Goal: Task Accomplishment & Management: Manage account settings

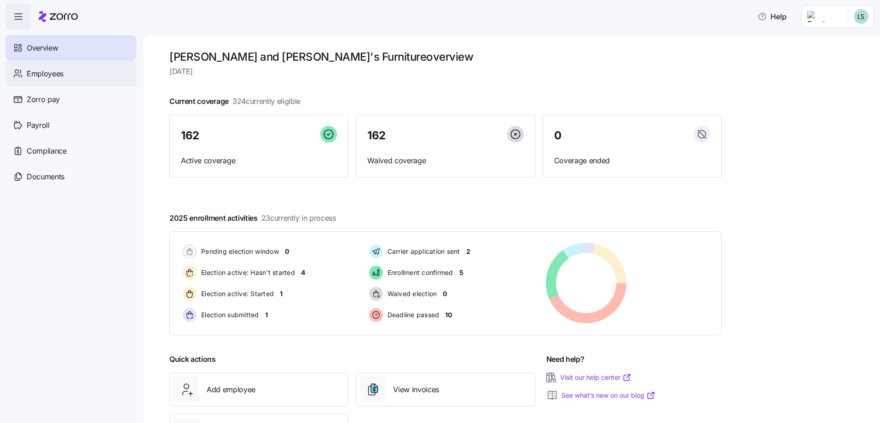
click at [56, 71] on span "Employees" at bounding box center [45, 74] width 37 height 12
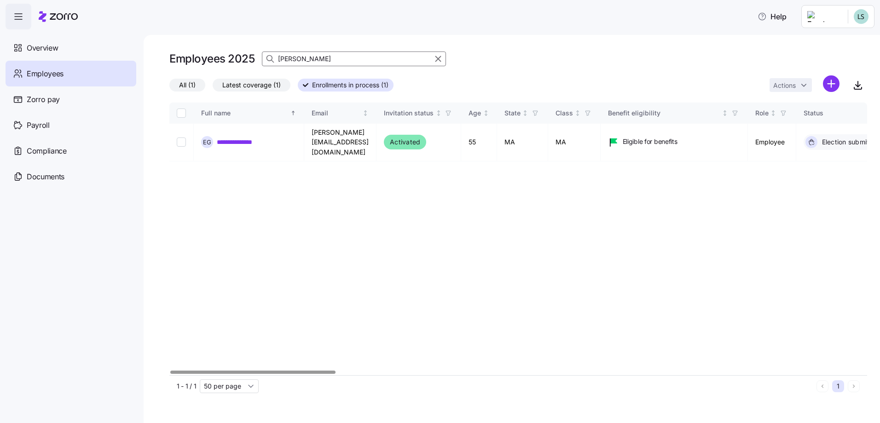
click at [310, 58] on input "gibau" at bounding box center [354, 59] width 184 height 15
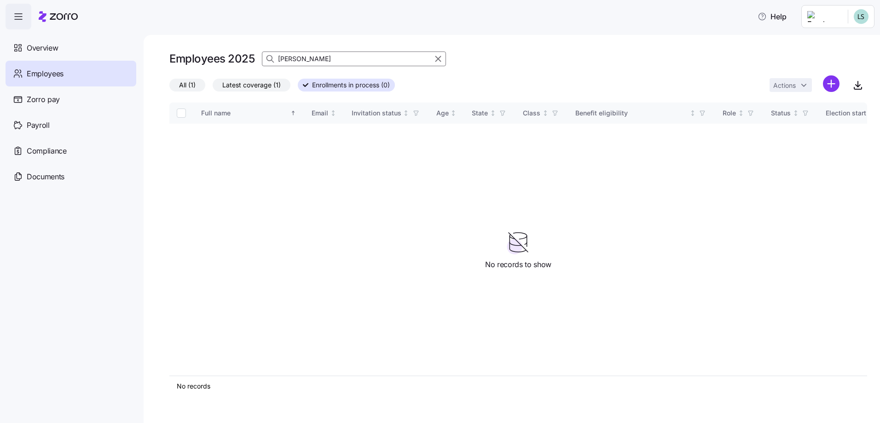
click at [198, 88] on label "All (1)" at bounding box center [187, 85] width 36 height 13
click at [169, 87] on input "All (1)" at bounding box center [169, 87] width 0 height 0
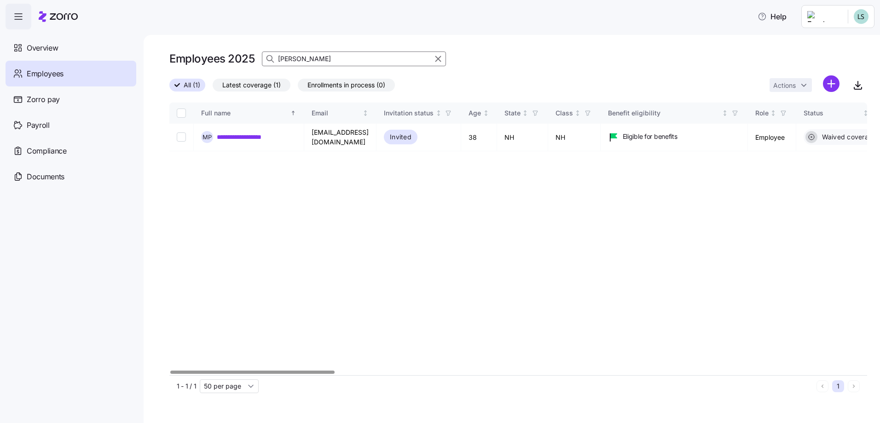
click at [323, 59] on input "paciorkowski" at bounding box center [354, 59] width 184 height 15
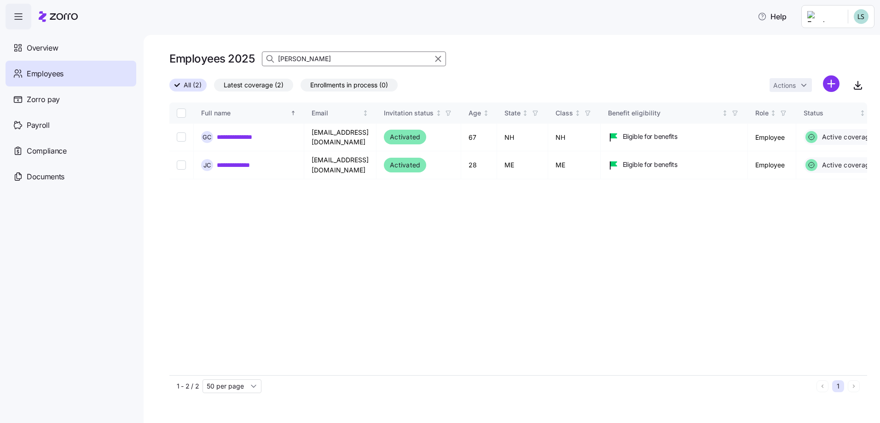
type input "cloutier"
click at [259, 165] on link "**********" at bounding box center [247, 165] width 60 height 9
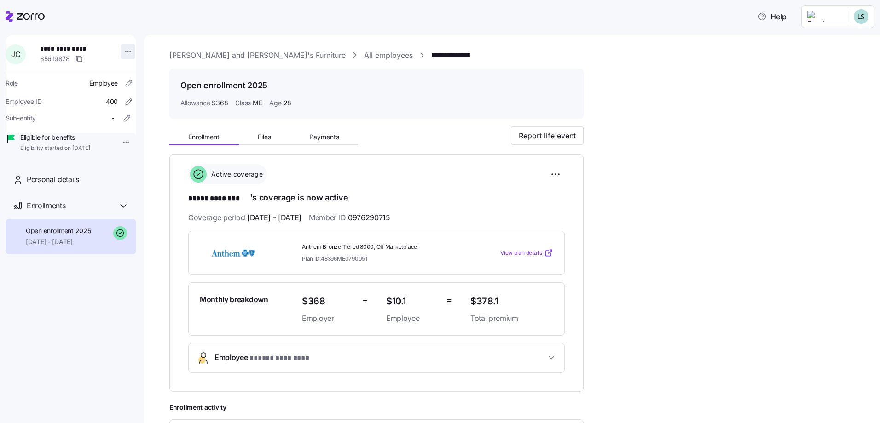
click at [125, 54] on html "**********" at bounding box center [440, 209] width 880 height 418
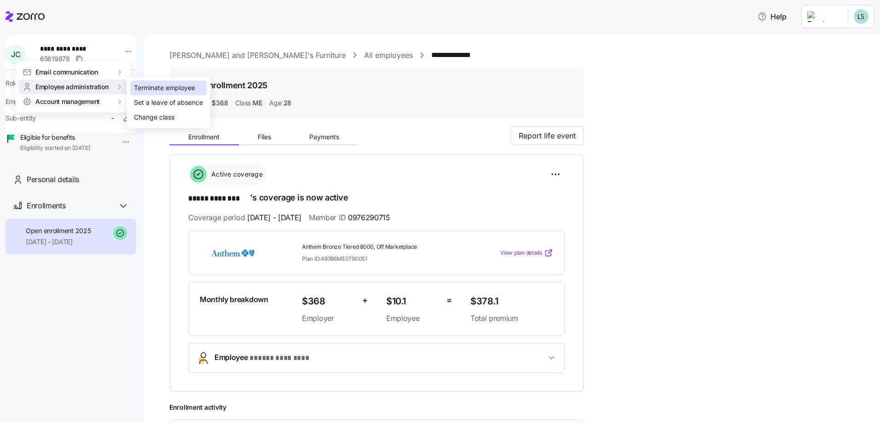
click at [147, 85] on div "Terminate employee" at bounding box center [164, 88] width 61 height 10
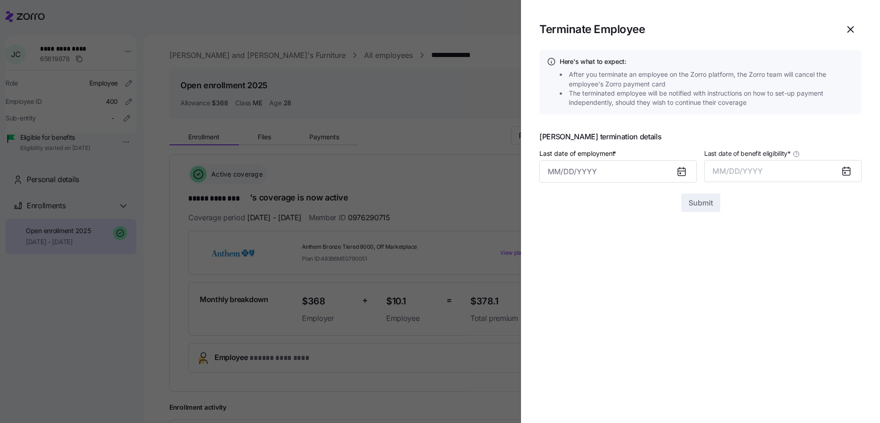
click at [679, 173] on icon at bounding box center [679, 173] width 1 height 1
drag, startPoint x: 541, startPoint y: 174, endPoint x: 547, endPoint y: 173, distance: 5.7
click at [541, 174] on input "Last date of employment *" at bounding box center [617, 172] width 157 height 22
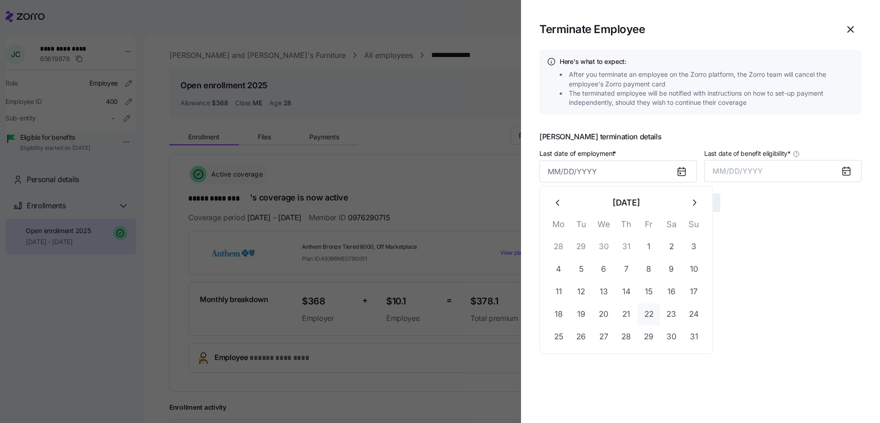
click at [652, 316] on button "22" at bounding box center [649, 315] width 22 height 22
type input "August 22, 2025"
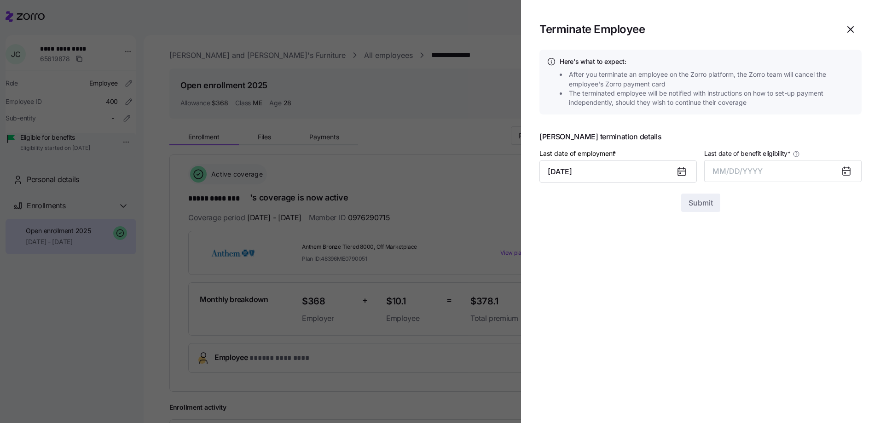
click at [844, 170] on icon at bounding box center [845, 171] width 11 height 11
click at [847, 169] on icon at bounding box center [845, 171] width 7 height 7
click at [767, 170] on button "MM/DD/YYYY" at bounding box center [782, 171] width 157 height 22
click at [787, 274] on button "Aug" at bounding box center [791, 274] width 52 height 22
click at [708, 208] on span "Submit" at bounding box center [700, 202] width 24 height 11
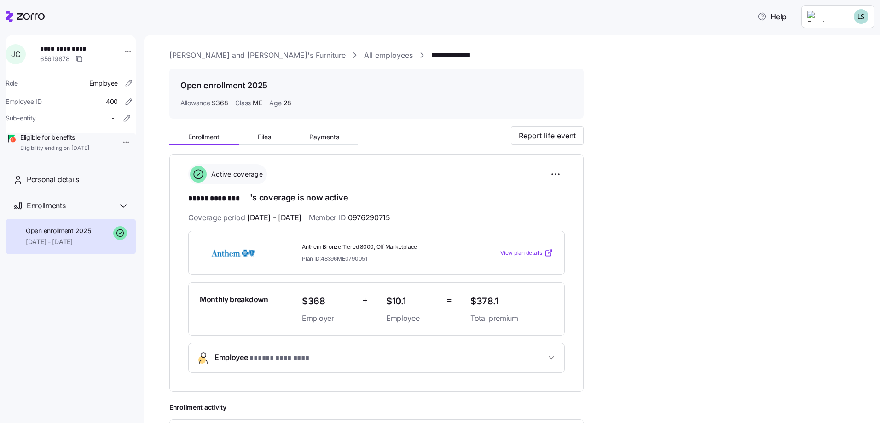
click at [17, 8] on div at bounding box center [25, 17] width 39 height 26
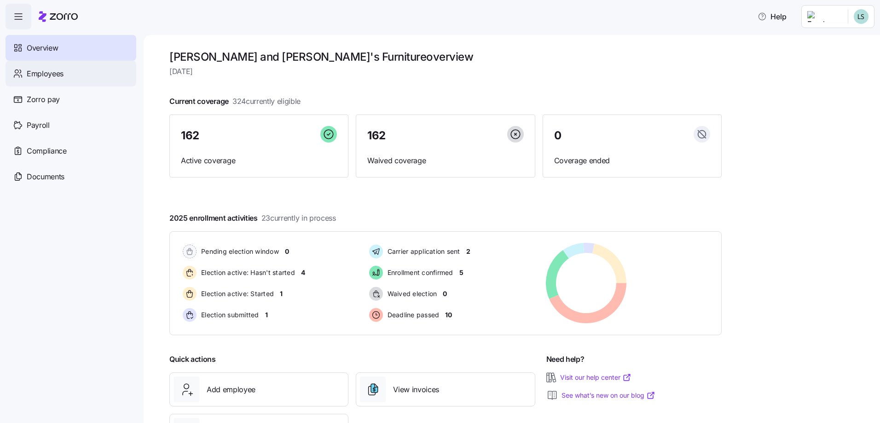
click at [61, 75] on span "Employees" at bounding box center [45, 74] width 37 height 12
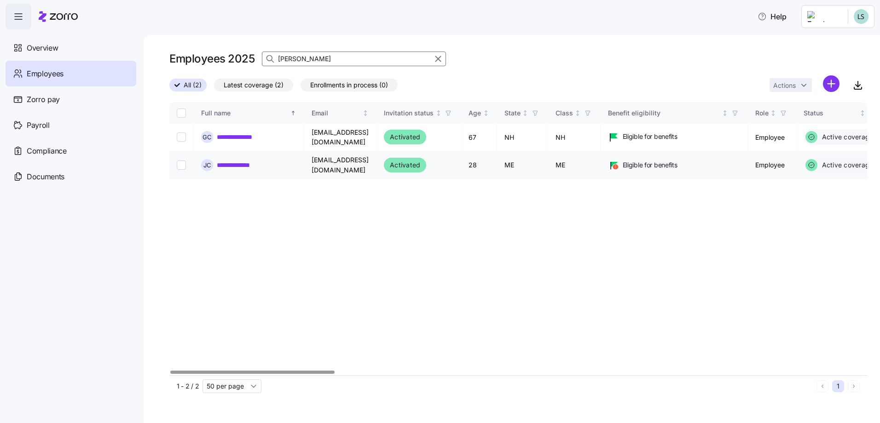
click at [252, 162] on link "**********" at bounding box center [247, 165] width 60 height 9
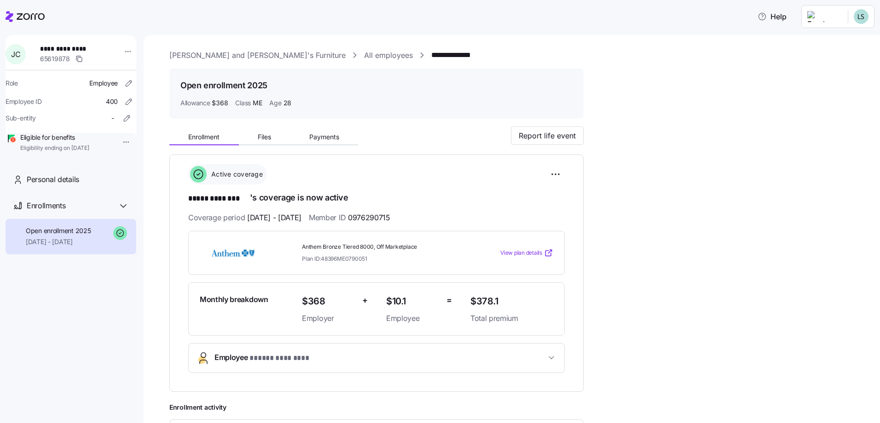
click at [31, 16] on icon at bounding box center [31, 16] width 28 height 6
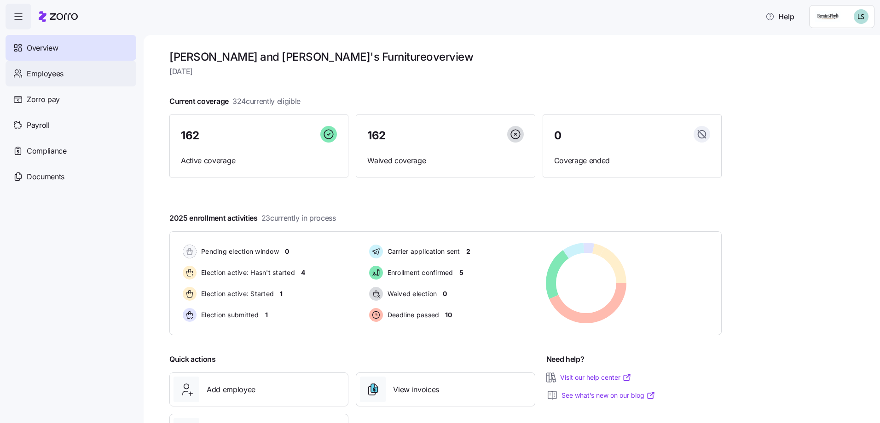
click at [47, 75] on span "Employees" at bounding box center [45, 74] width 37 height 12
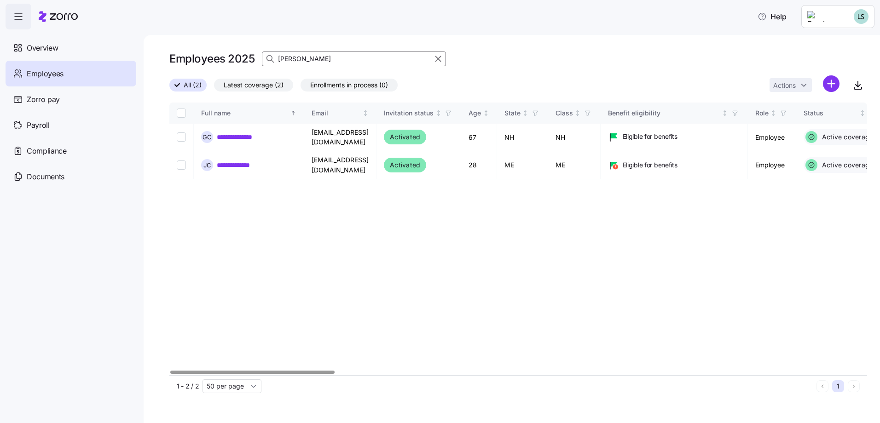
click at [325, 55] on input "cloutier" at bounding box center [354, 59] width 184 height 15
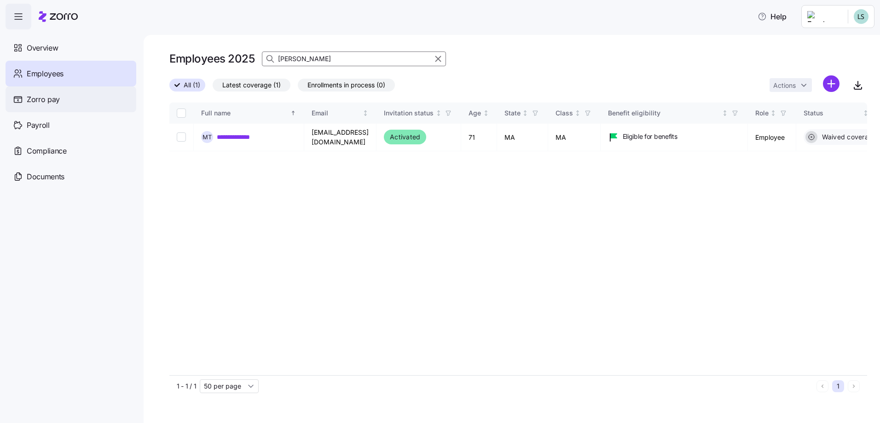
type input "tripp"
click at [256, 136] on link "**********" at bounding box center [246, 136] width 58 height 9
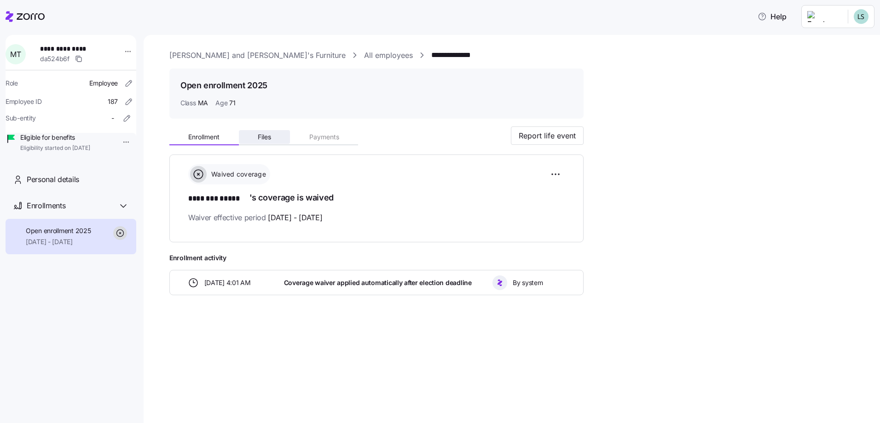
click at [274, 143] on button "Files" at bounding box center [265, 137] width 52 height 14
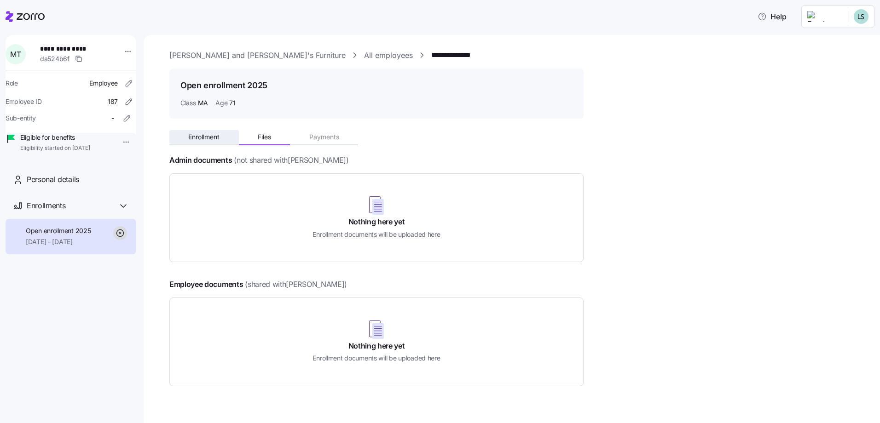
click at [206, 139] on span "Enrollment" at bounding box center [203, 137] width 31 height 6
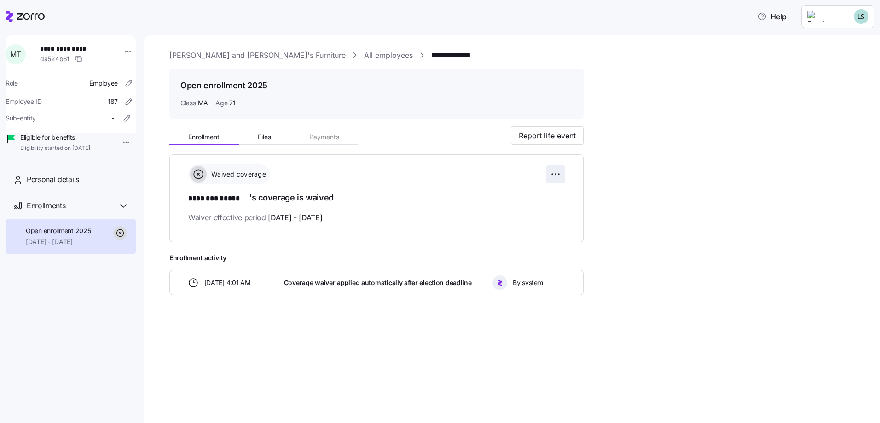
click at [562, 171] on html "**********" at bounding box center [440, 209] width 880 height 418
click at [646, 192] on html "**********" at bounding box center [440, 209] width 880 height 418
click at [126, 53] on html "**********" at bounding box center [440, 209] width 880 height 418
click at [117, 142] on html "**********" at bounding box center [440, 209] width 880 height 418
click at [118, 144] on html "**********" at bounding box center [440, 209] width 880 height 418
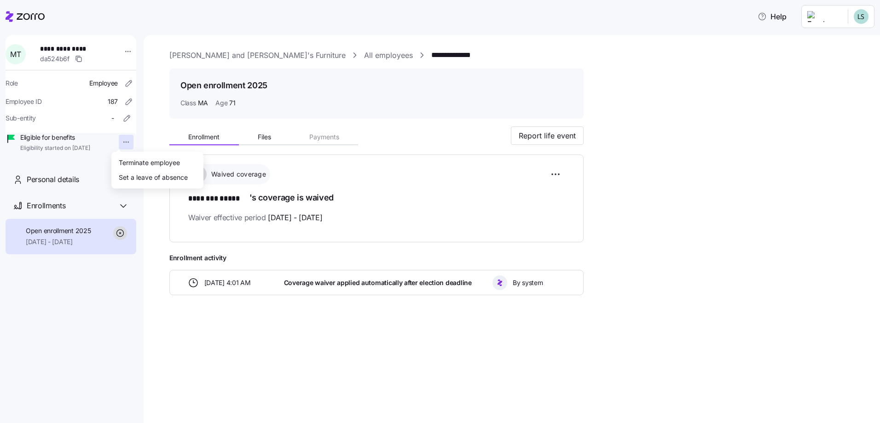
click at [76, 181] on html "**********" at bounding box center [440, 209] width 880 height 418
click at [121, 212] on icon at bounding box center [123, 206] width 11 height 11
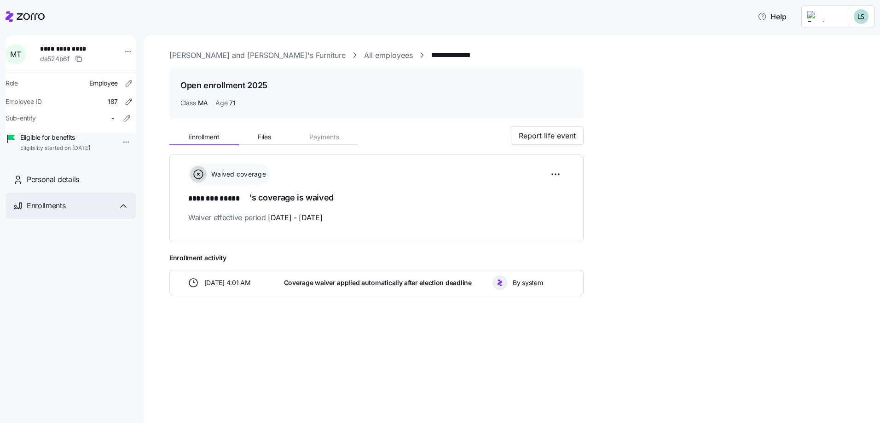
click at [121, 207] on icon at bounding box center [124, 206] width 6 height 3
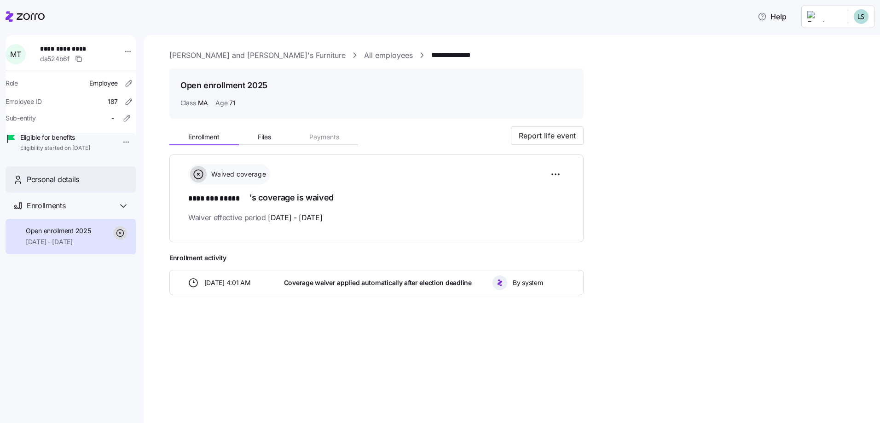
click at [53, 185] on span "Personal details" at bounding box center [53, 180] width 52 height 12
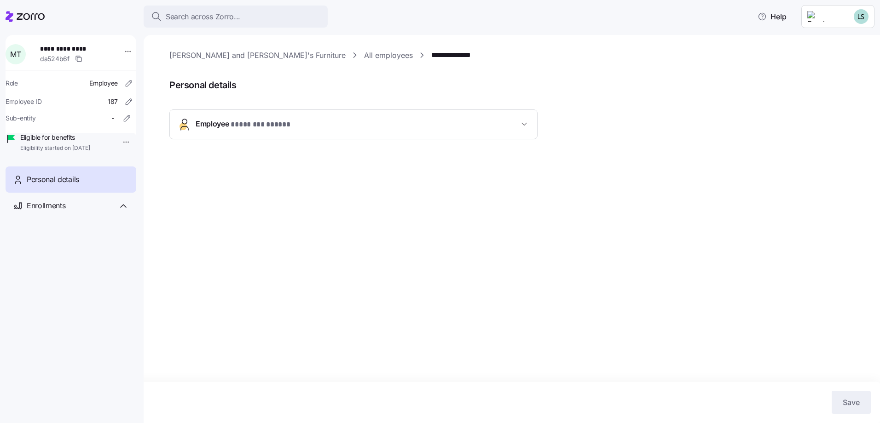
click at [527, 125] on icon "button" at bounding box center [523, 124] width 9 height 9
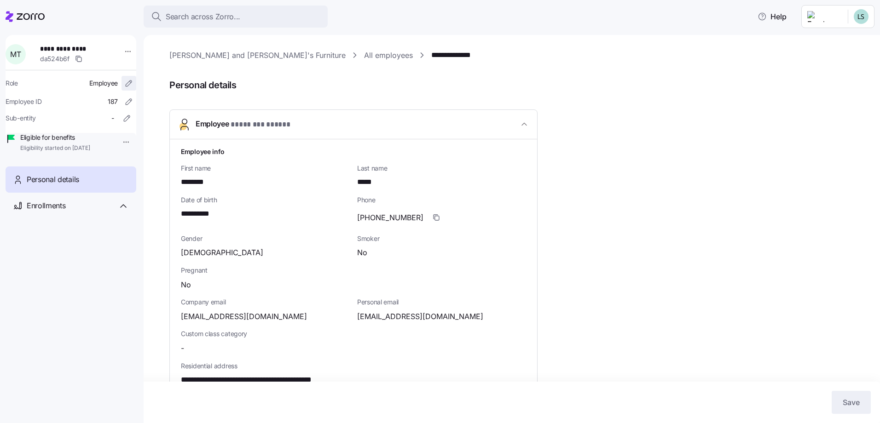
click at [124, 82] on icon "button" at bounding box center [128, 83] width 9 height 9
click at [125, 104] on icon "button" at bounding box center [128, 101] width 9 height 9
click at [122, 120] on icon "button" at bounding box center [126, 118] width 9 height 9
click at [118, 53] on html "**********" at bounding box center [440, 209] width 880 height 418
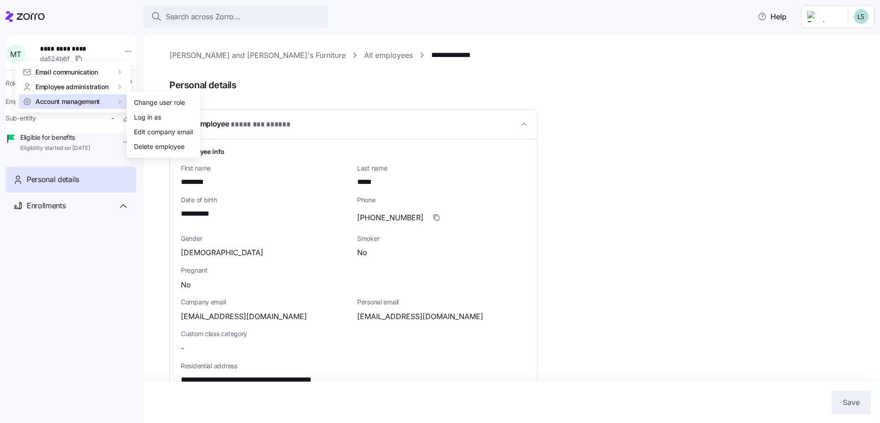
click at [120, 104] on icon at bounding box center [119, 101] width 7 height 7
click at [69, 103] on span "Account management" at bounding box center [67, 101] width 64 height 9
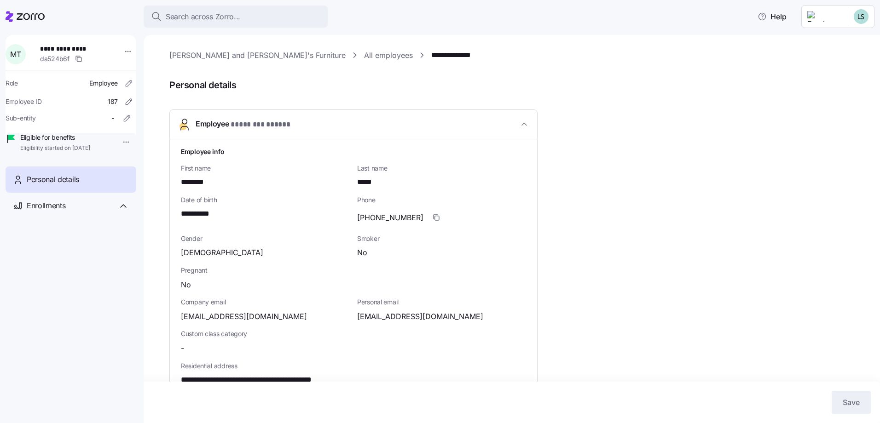
click at [45, 155] on html "**********" at bounding box center [440, 209] width 880 height 418
click at [127, 52] on html "**********" at bounding box center [440, 209] width 880 height 418
click at [76, 262] on html "**********" at bounding box center [440, 209] width 880 height 418
click at [65, 212] on span "Enrollments" at bounding box center [46, 206] width 39 height 12
click at [61, 247] on span "08/01/2025 - 12/31/2025" at bounding box center [58, 241] width 65 height 9
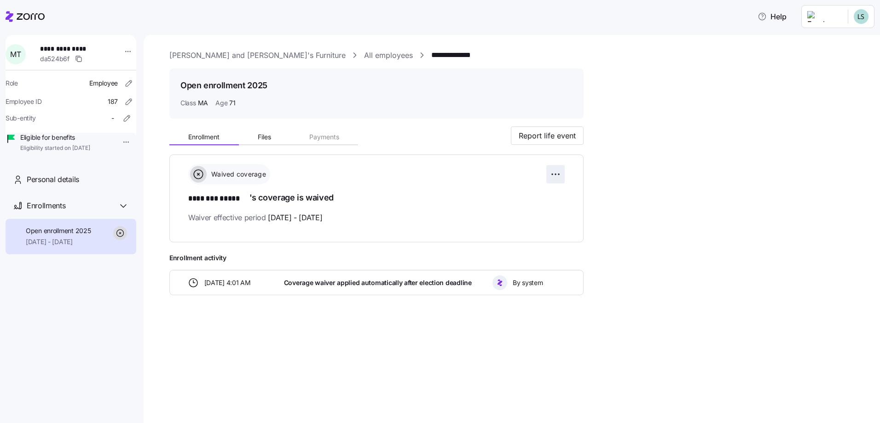
click at [557, 176] on html "**********" at bounding box center [440, 209] width 880 height 418
click at [557, 177] on html "**********" at bounding box center [440, 209] width 880 height 418
click at [274, 142] on button "Files" at bounding box center [265, 137] width 52 height 14
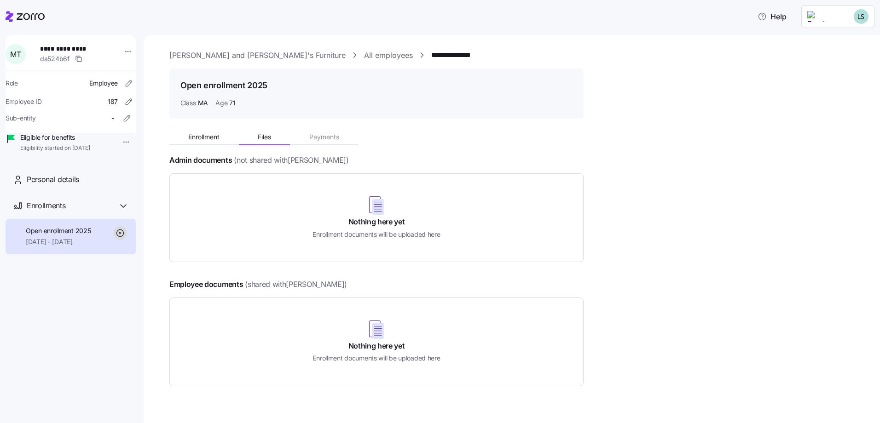
scroll to position [18, 0]
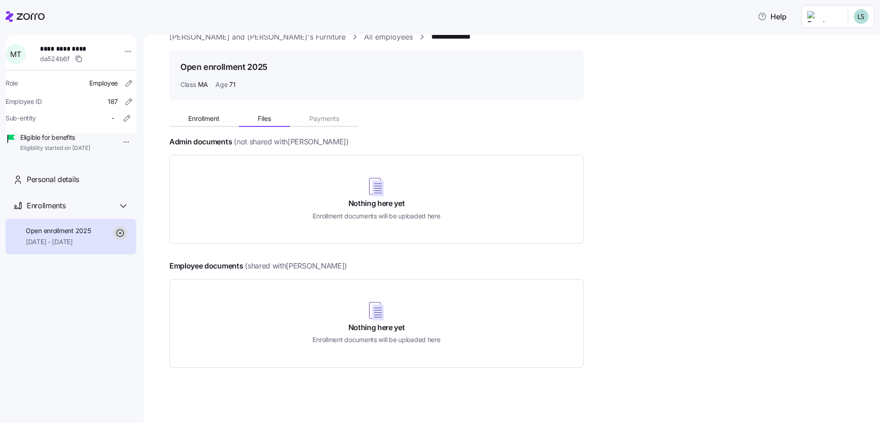
click at [374, 185] on rect at bounding box center [378, 189] width 12 height 16
click at [374, 206] on h4 "Nothing here yet" at bounding box center [376, 203] width 57 height 11
click at [377, 309] on rect at bounding box center [378, 313] width 12 height 16
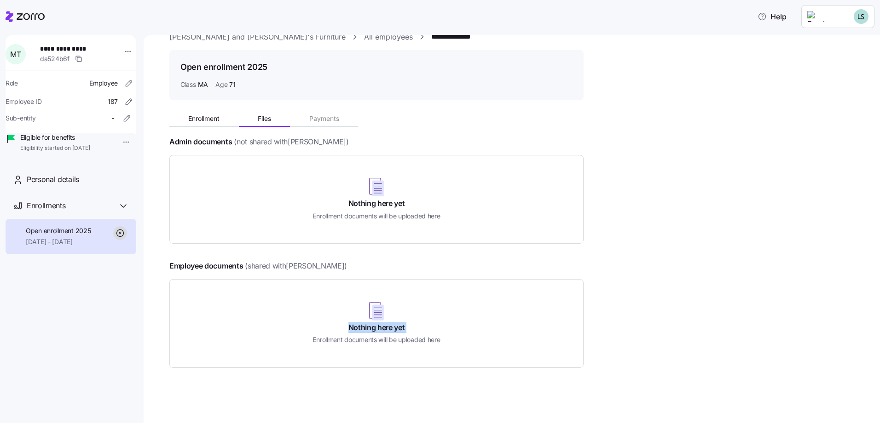
drag, startPoint x: 377, startPoint y: 309, endPoint x: 383, endPoint y: 323, distance: 15.3
click at [383, 323] on h4 "Nothing here yet" at bounding box center [376, 327] width 57 height 11
click at [786, 21] on span "Help" at bounding box center [771, 16] width 29 height 11
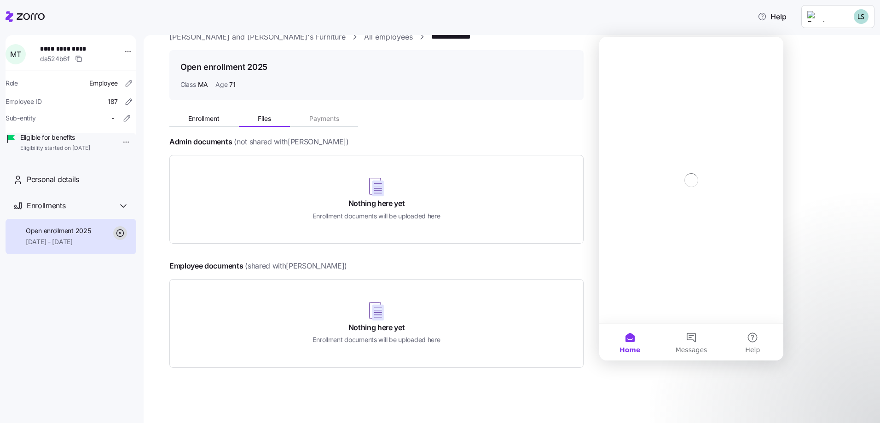
scroll to position [0, 0]
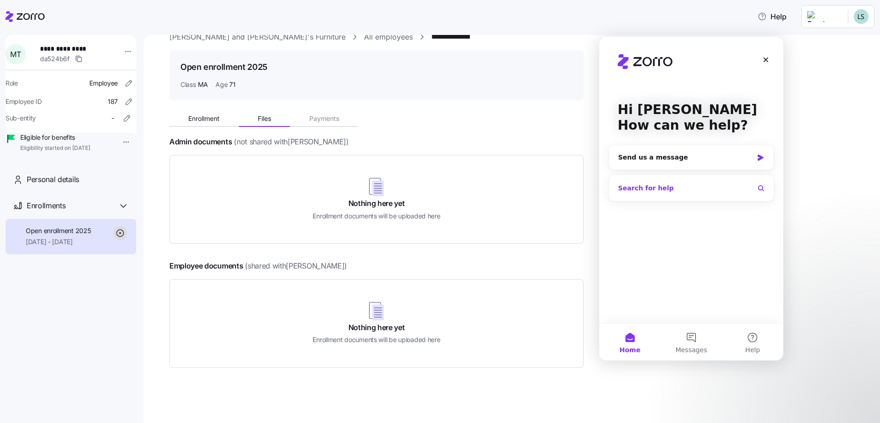
click at [756, 190] on button "Search for help" at bounding box center [690, 188] width 157 height 18
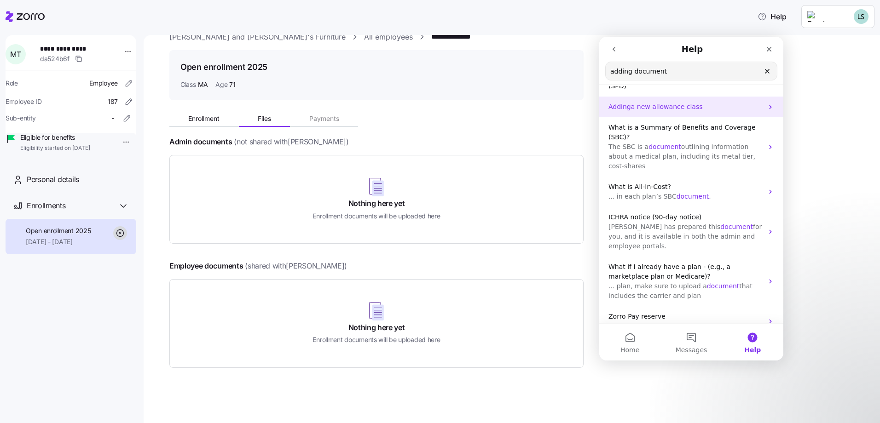
scroll to position [81, 0]
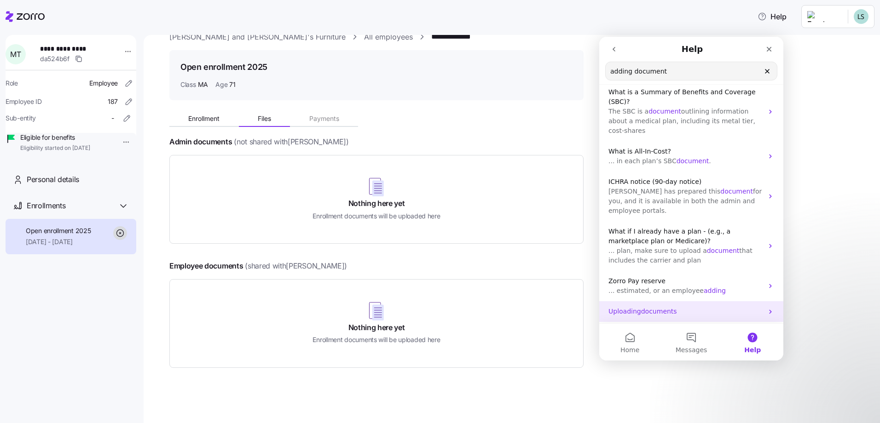
type input "adding document"
click at [766, 308] on icon "Intercom messenger" at bounding box center [769, 311] width 7 height 7
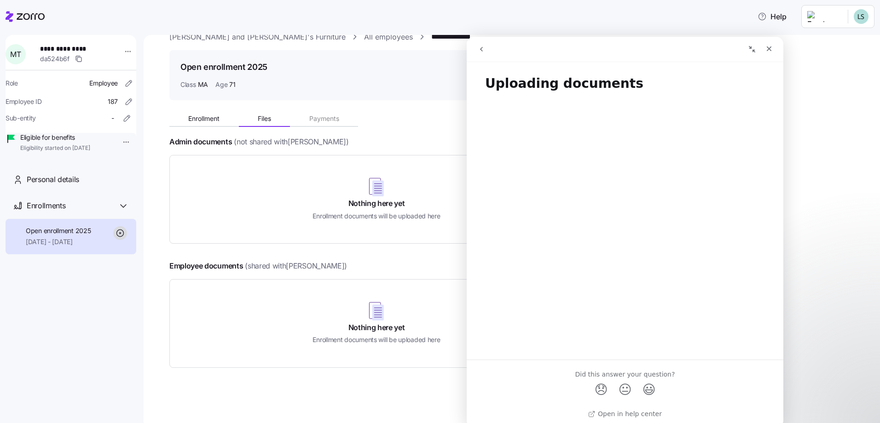
click at [481, 47] on icon "go back" at bounding box center [480, 49] width 7 height 7
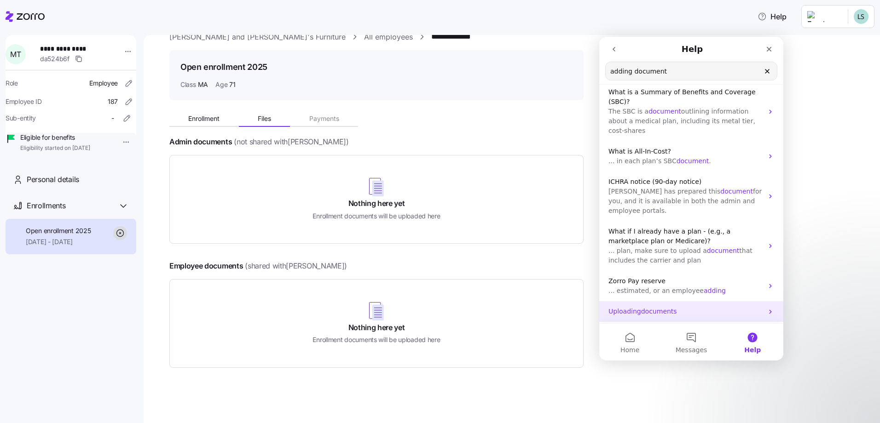
click at [655, 308] on span "documents" at bounding box center [659, 311] width 36 height 7
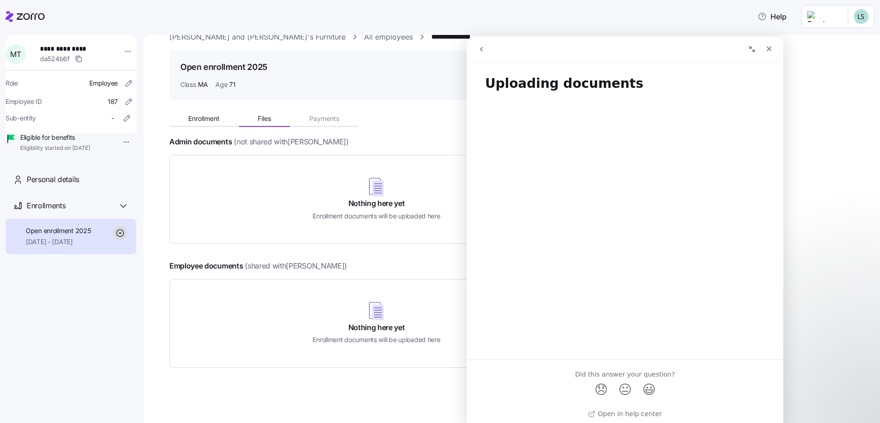
click at [481, 52] on icon "go back" at bounding box center [480, 49] width 7 height 7
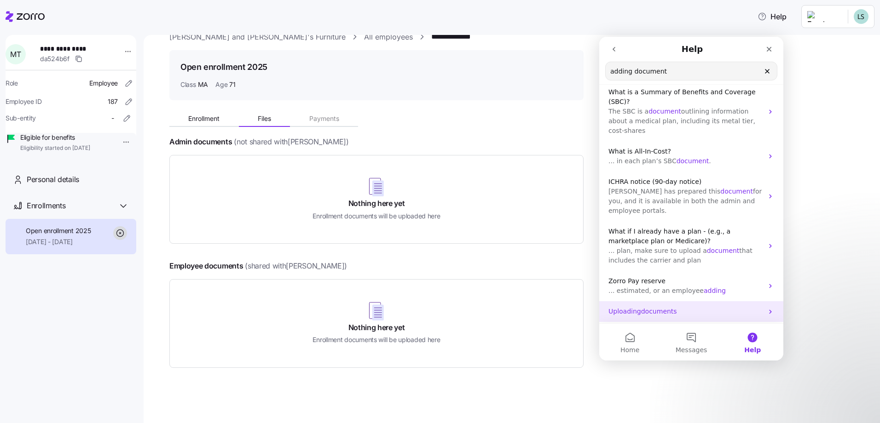
drag, startPoint x: 767, startPoint y: 273, endPoint x: 690, endPoint y: 277, distance: 76.5
click at [690, 301] on div "Uploading documents" at bounding box center [691, 311] width 184 height 21
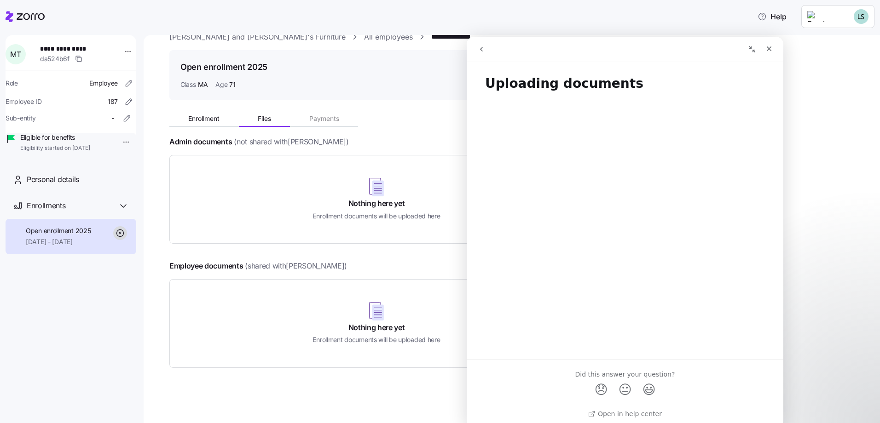
click at [472, 47] on nav "Intercom messenger" at bounding box center [624, 49] width 316 height 25
click at [770, 52] on div "Close" at bounding box center [768, 48] width 17 height 17
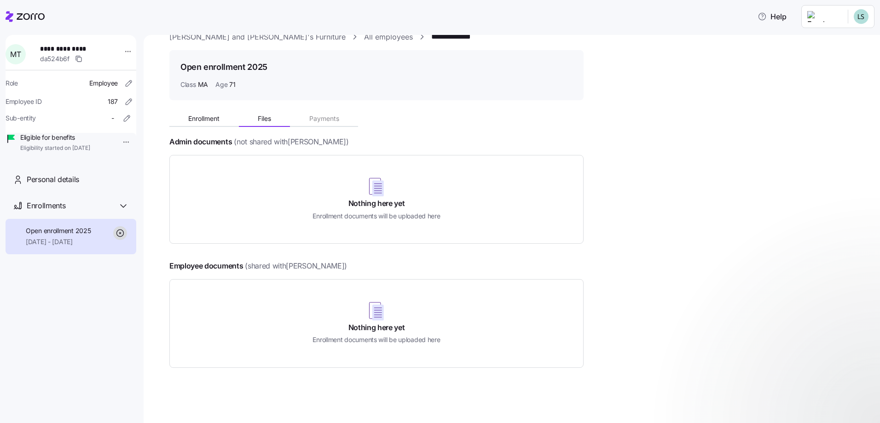
scroll to position [0, 0]
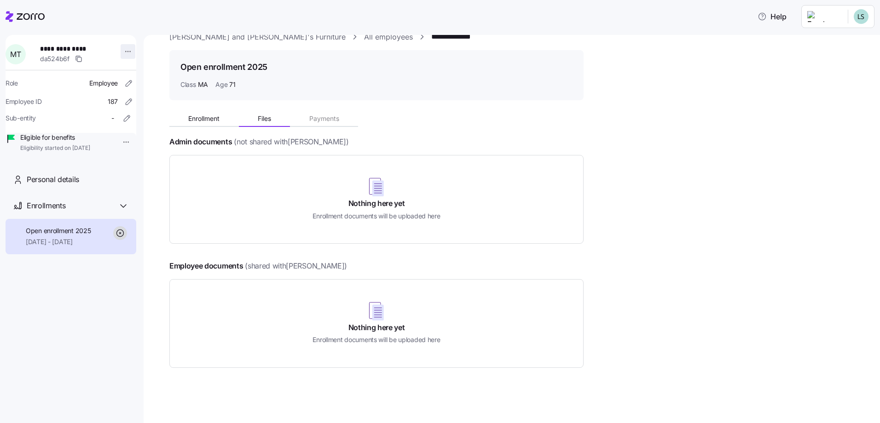
click at [119, 55] on html "**********" at bounding box center [440, 209] width 880 height 418
click at [32, 23] on html "**********" at bounding box center [440, 209] width 880 height 418
click at [33, 17] on icon at bounding box center [25, 16] width 39 height 11
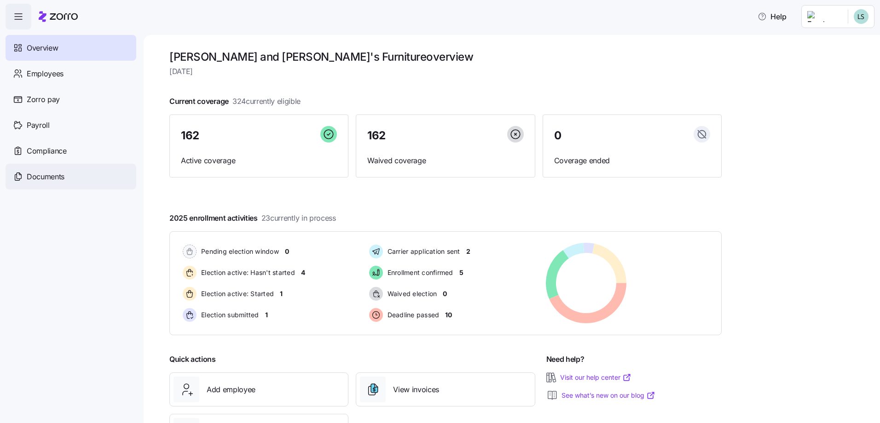
click at [66, 174] on div "Documents" at bounding box center [71, 177] width 131 height 26
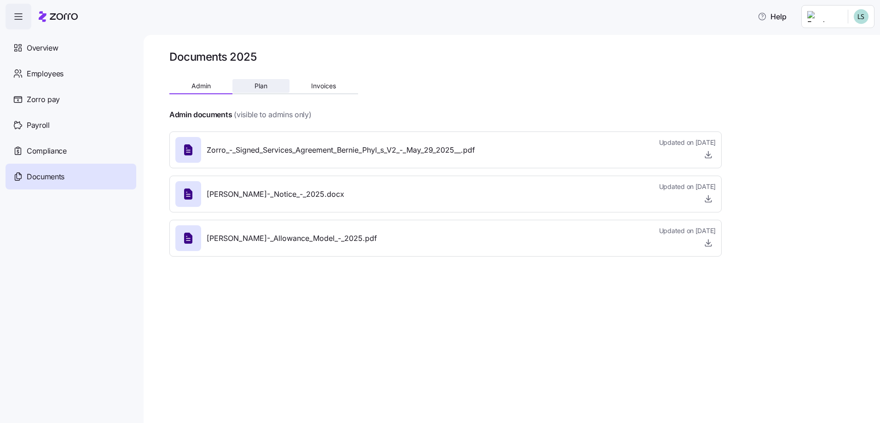
drag, startPoint x: 256, startPoint y: 87, endPoint x: 264, endPoint y: 87, distance: 8.3
click at [256, 87] on span "Plan" at bounding box center [260, 86] width 13 height 6
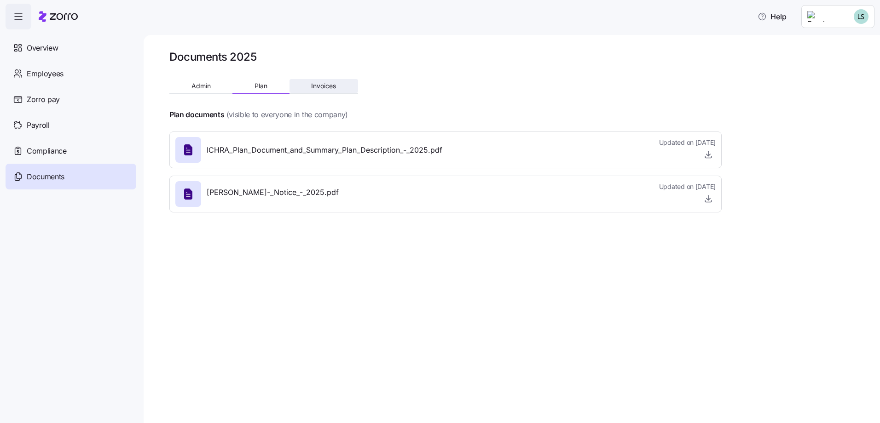
click at [321, 86] on span "Invoices" at bounding box center [323, 86] width 25 height 6
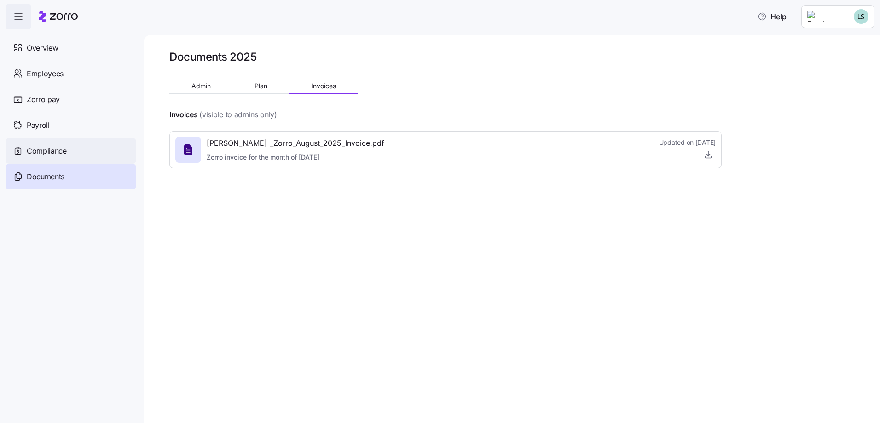
click at [59, 160] on div "Compliance" at bounding box center [71, 151] width 131 height 26
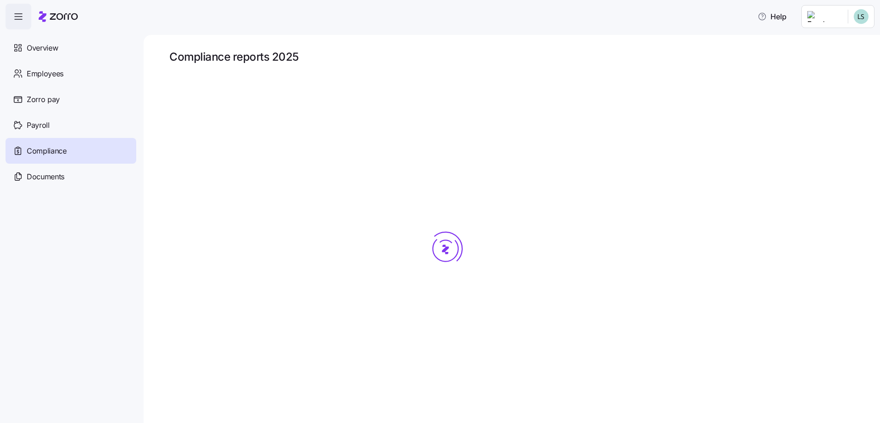
click at [52, 152] on span "Compliance" at bounding box center [47, 151] width 40 height 12
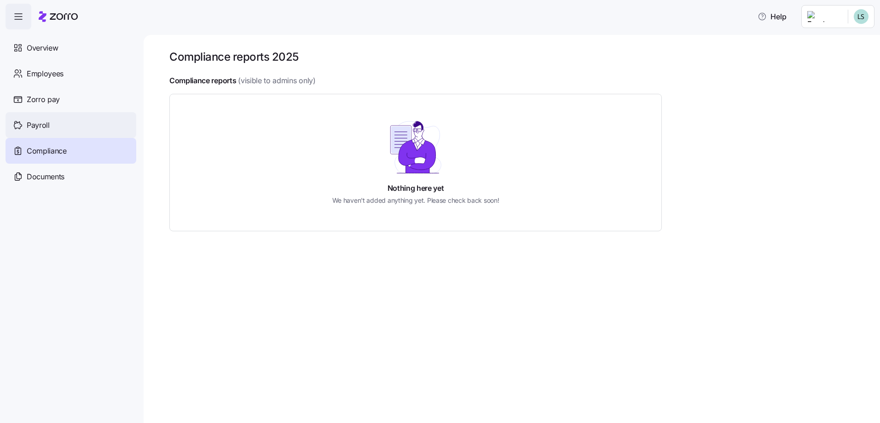
click at [37, 129] on span "Payroll" at bounding box center [38, 126] width 23 height 12
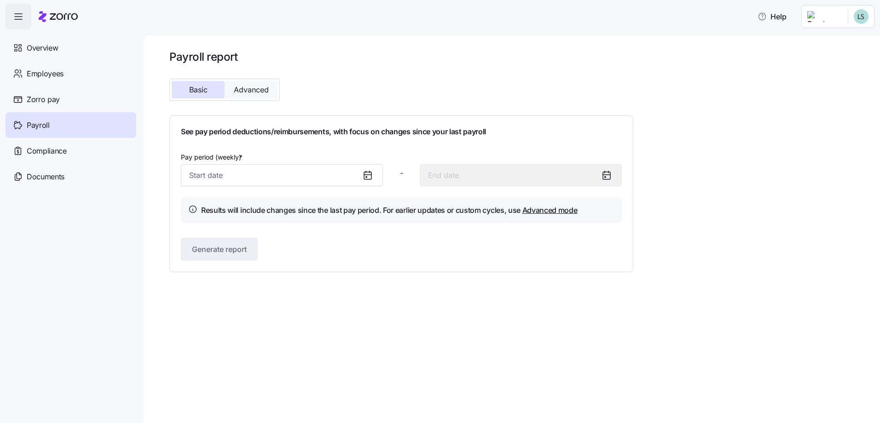
click at [253, 93] on span "Advanced" at bounding box center [251, 89] width 35 height 7
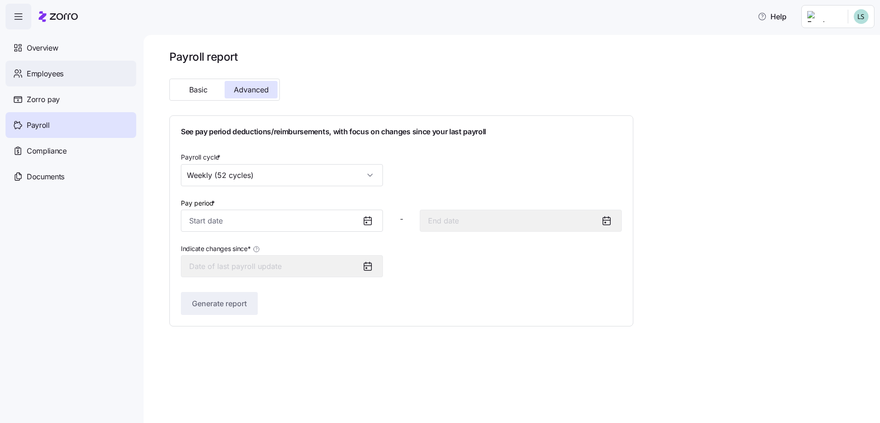
click at [63, 73] on span "Employees" at bounding box center [45, 74] width 37 height 12
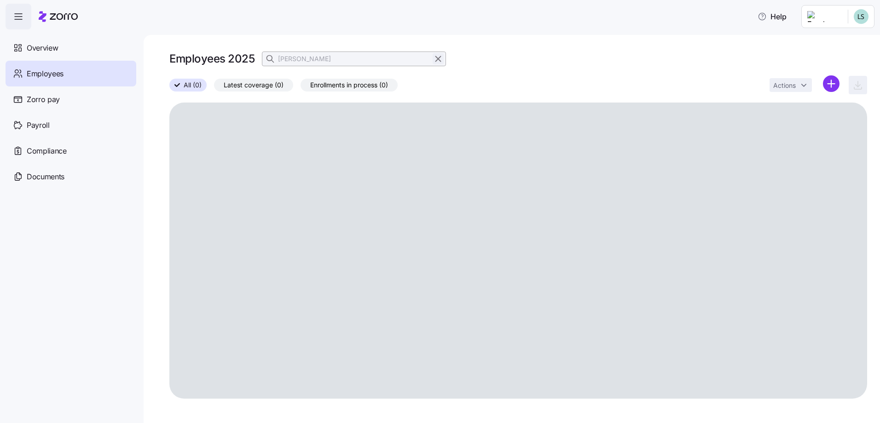
click at [437, 58] on icon "button" at bounding box center [438, 58] width 10 height 11
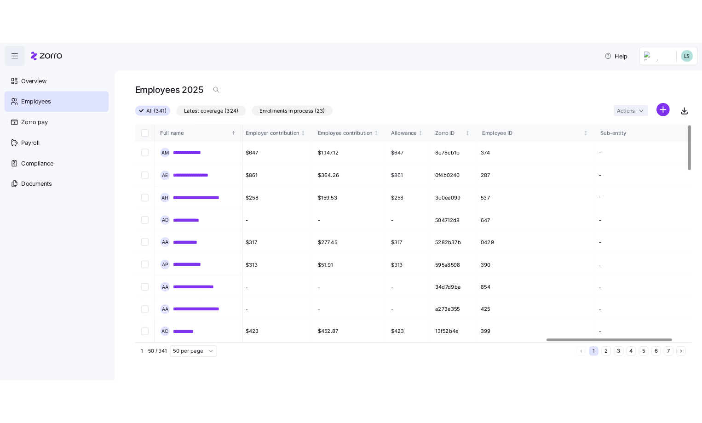
scroll to position [0, 2290]
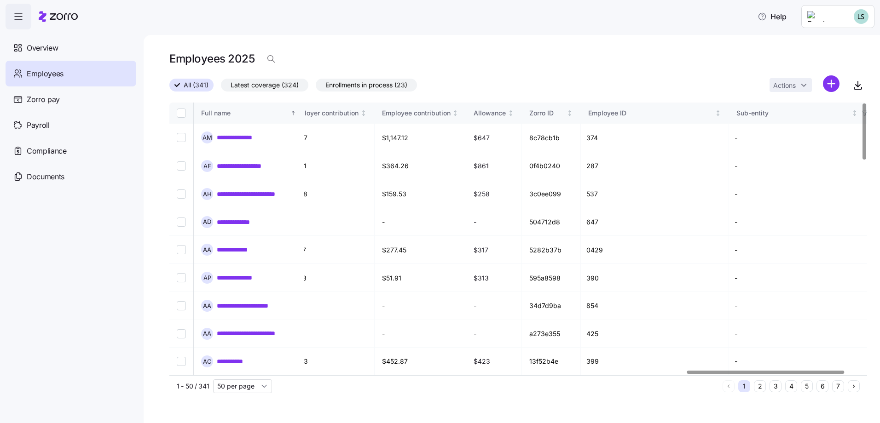
click at [817, 371] on div at bounding box center [765, 372] width 157 height 3
click at [856, 85] on icon "button" at bounding box center [857, 85] width 11 height 11
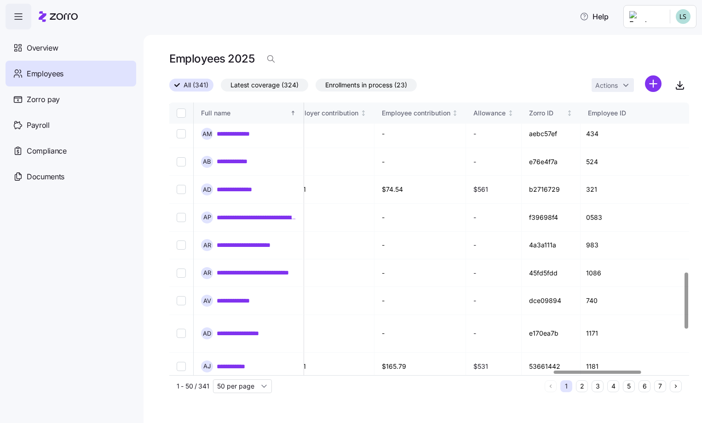
scroll to position [828, 2290]
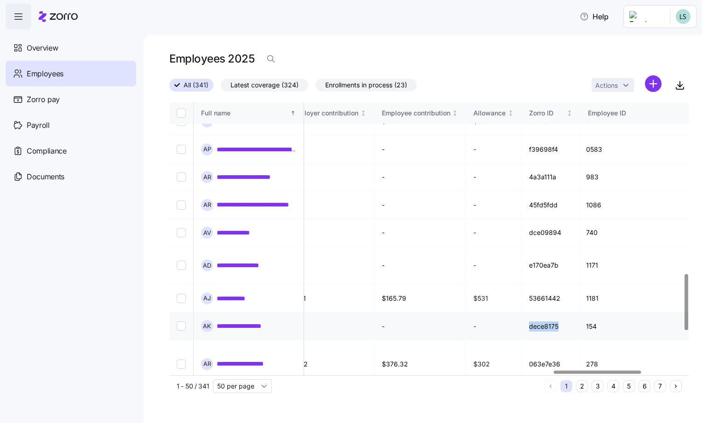
drag, startPoint x: 594, startPoint y: 225, endPoint x: 624, endPoint y: 225, distance: 29.9
click at [581, 313] on td "dece8175" at bounding box center [551, 327] width 59 height 28
copy td "dece8175"
click at [271, 60] on icon "button" at bounding box center [270, 58] width 9 height 9
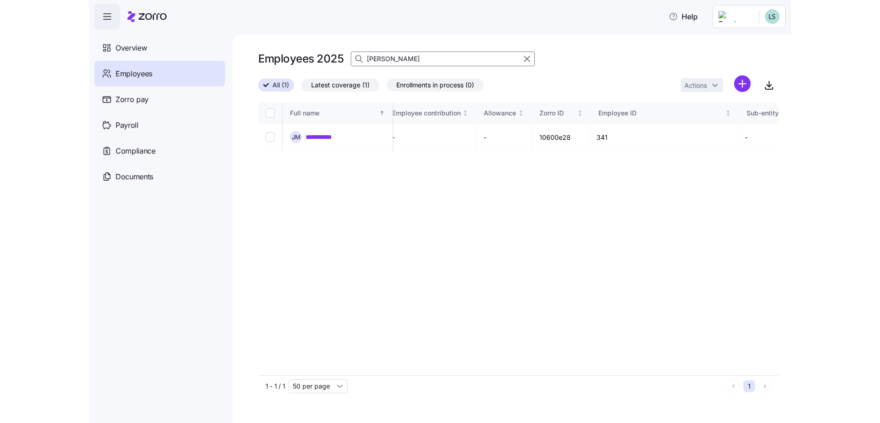
scroll to position [0, 2290]
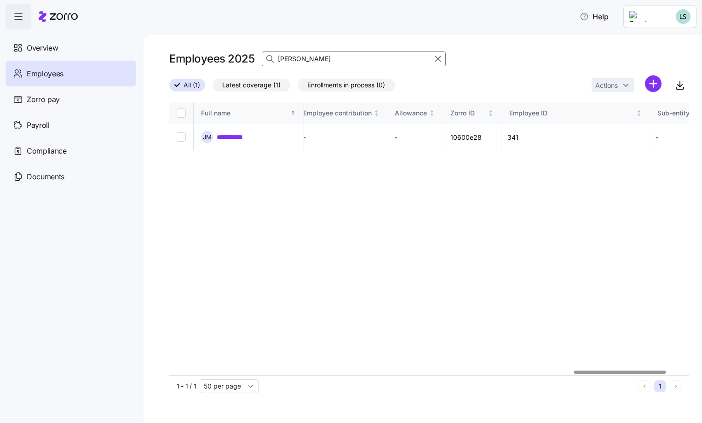
click at [316, 60] on input "maciel" at bounding box center [354, 59] width 184 height 15
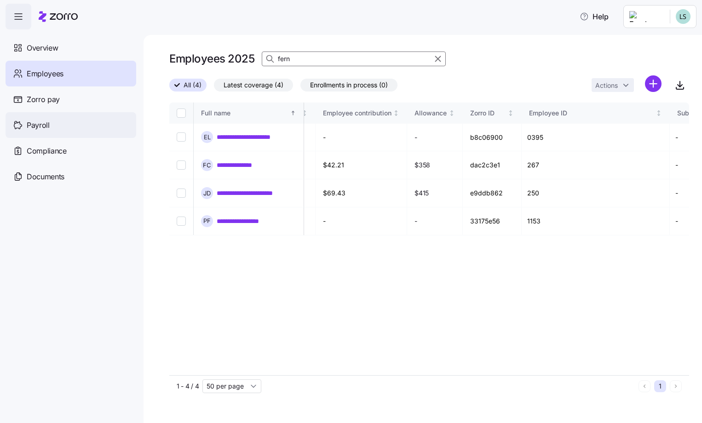
type input "fern"
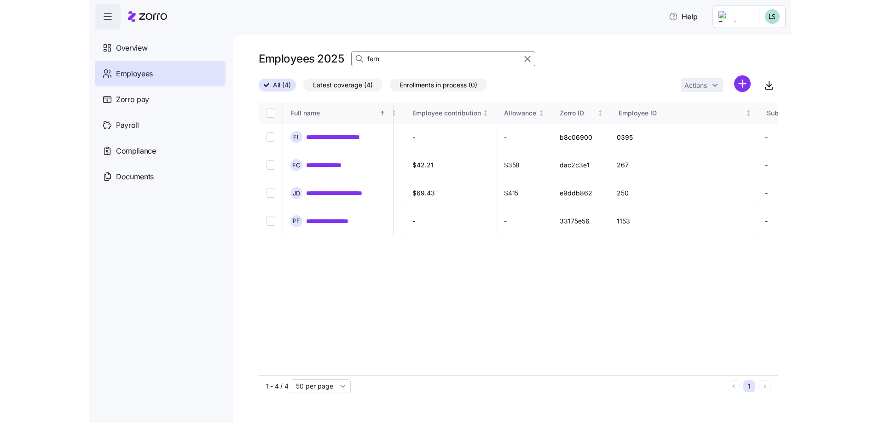
scroll to position [0, 2275]
